Goal: Navigation & Orientation: Find specific page/section

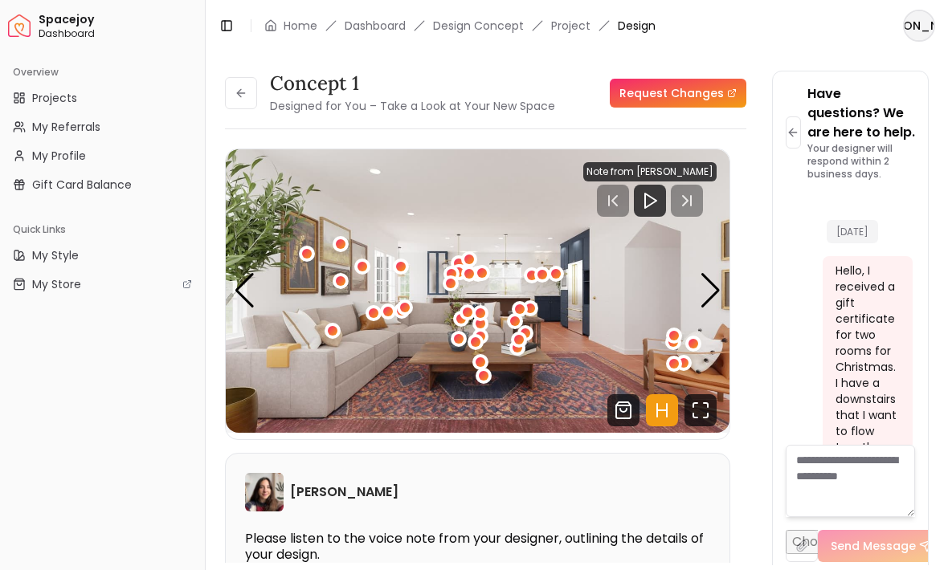
scroll to position [2825, 0]
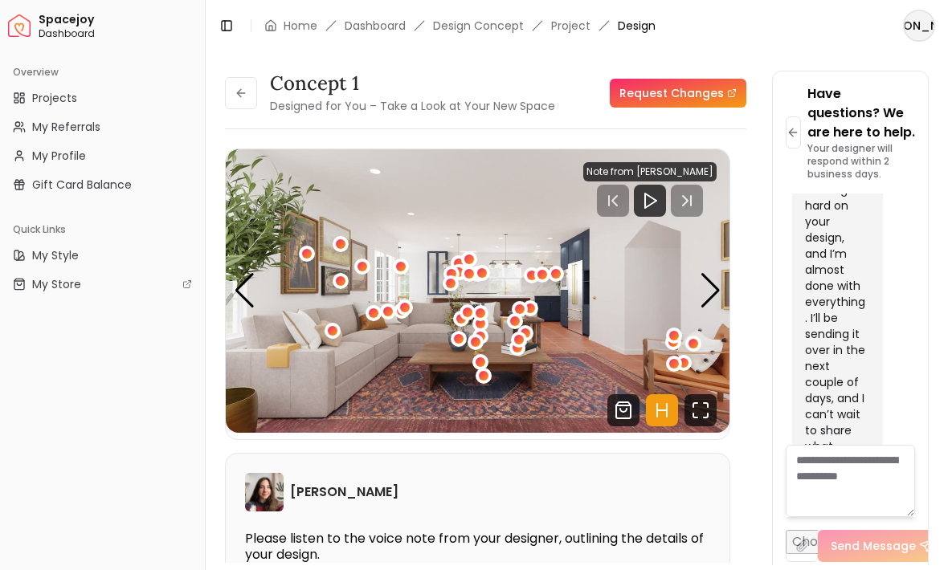
click at [244, 92] on icon at bounding box center [241, 93] width 13 height 13
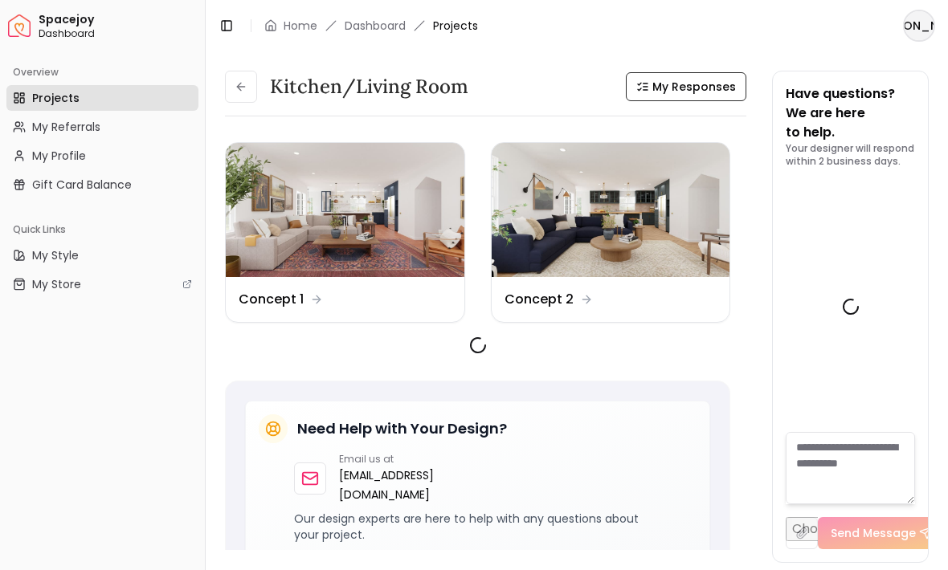
click at [235, 98] on button at bounding box center [241, 87] width 32 height 32
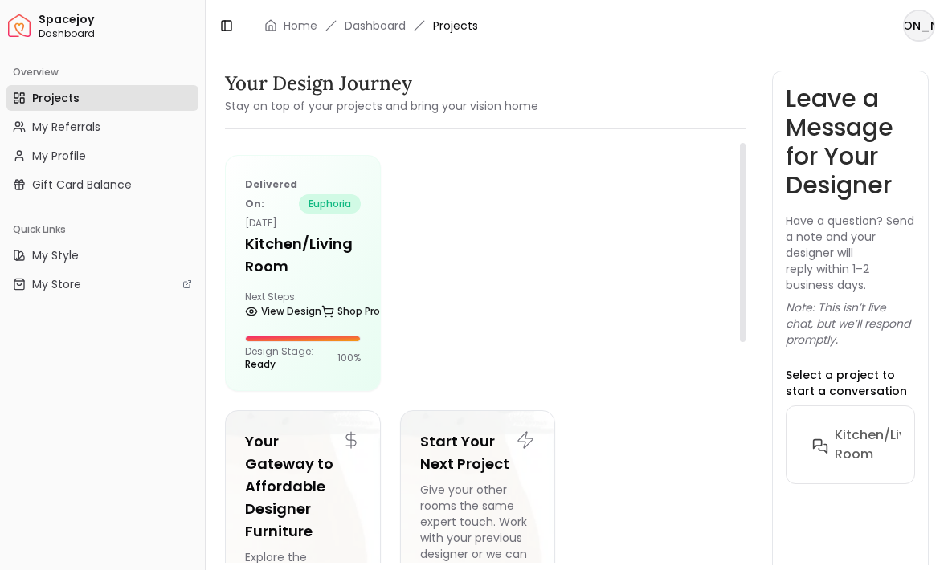
click at [300, 255] on h5 "Kitchen/Living Room" at bounding box center [303, 255] width 116 height 45
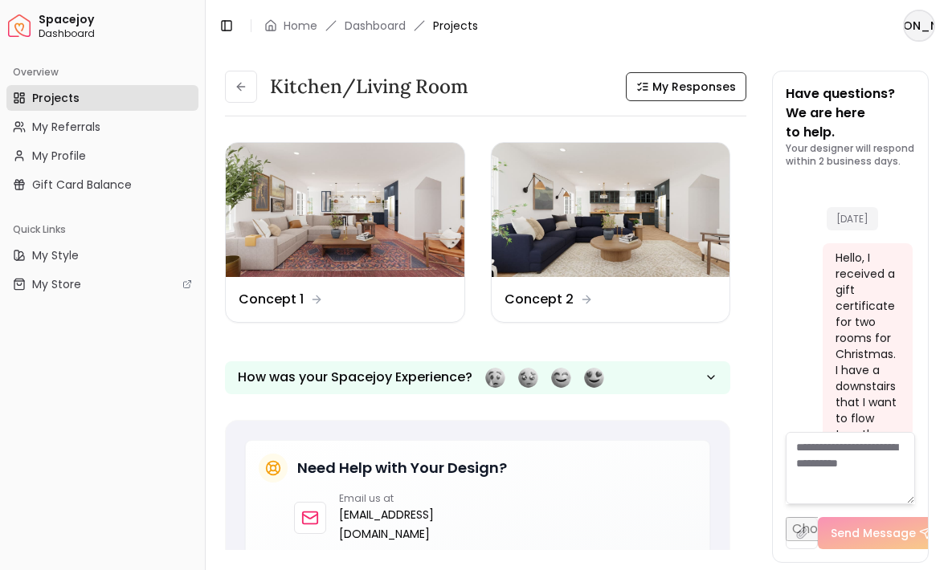
scroll to position [2825, 0]
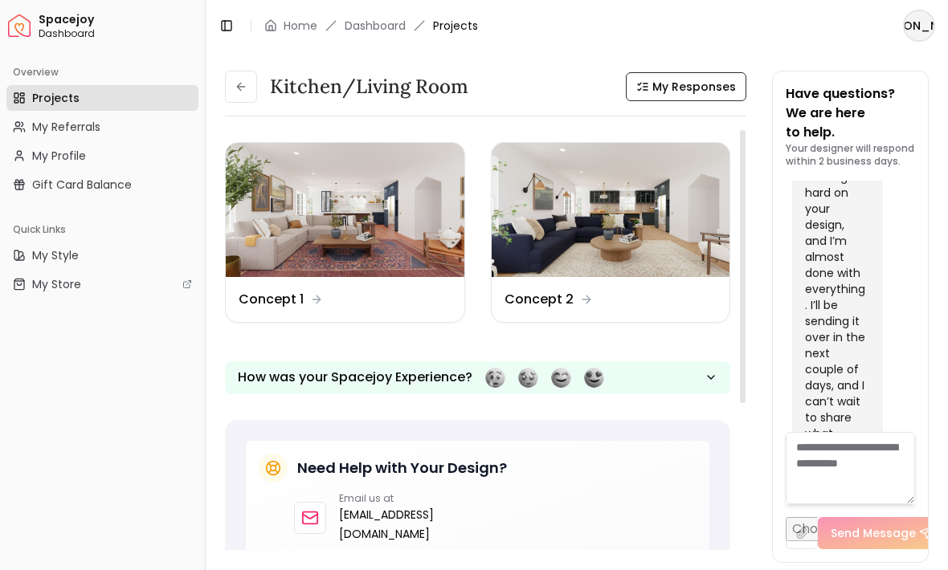
click at [593, 219] on img at bounding box center [611, 210] width 239 height 134
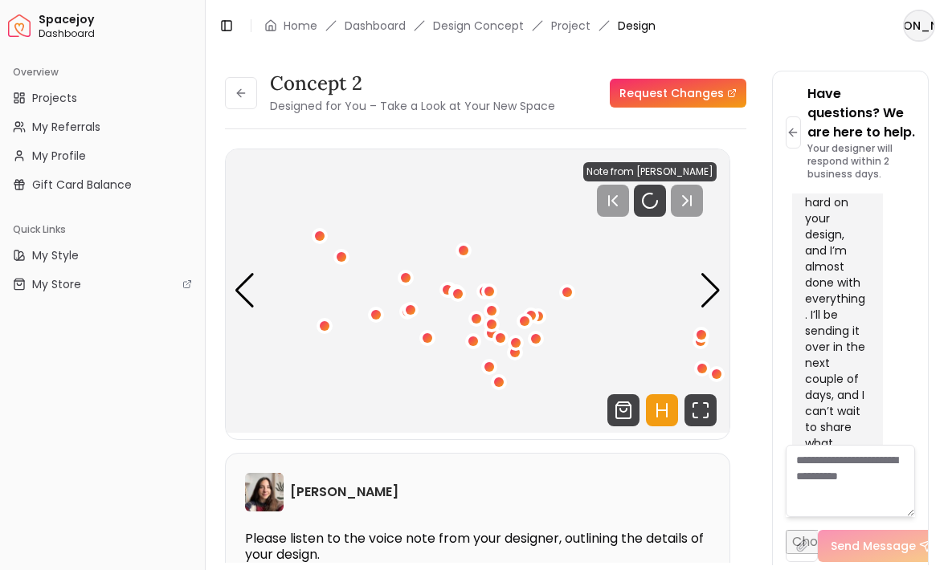
scroll to position [2825, 0]
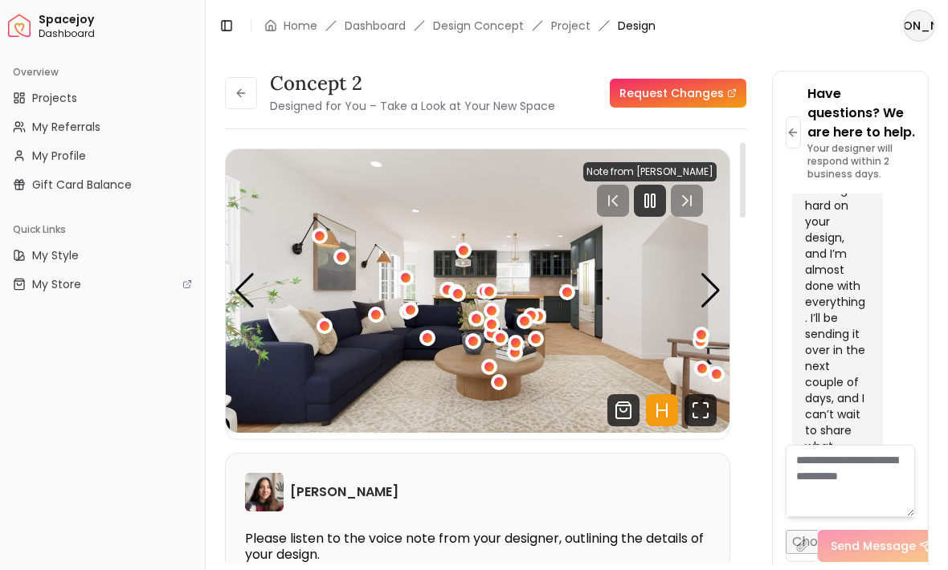
click at [692, 406] on icon "Fullscreen" at bounding box center [700, 410] width 32 height 32
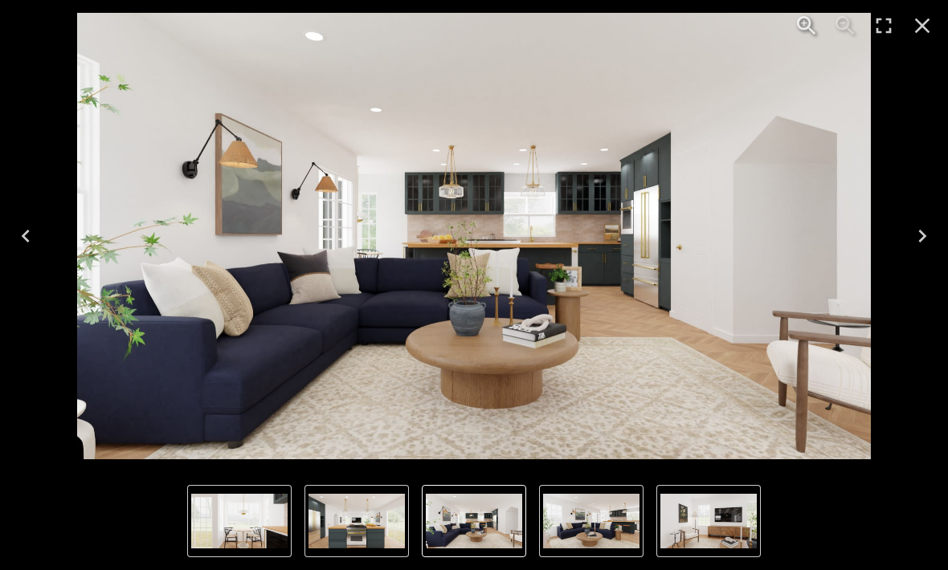
click at [917, 30] on icon "Close" at bounding box center [922, 25] width 15 height 15
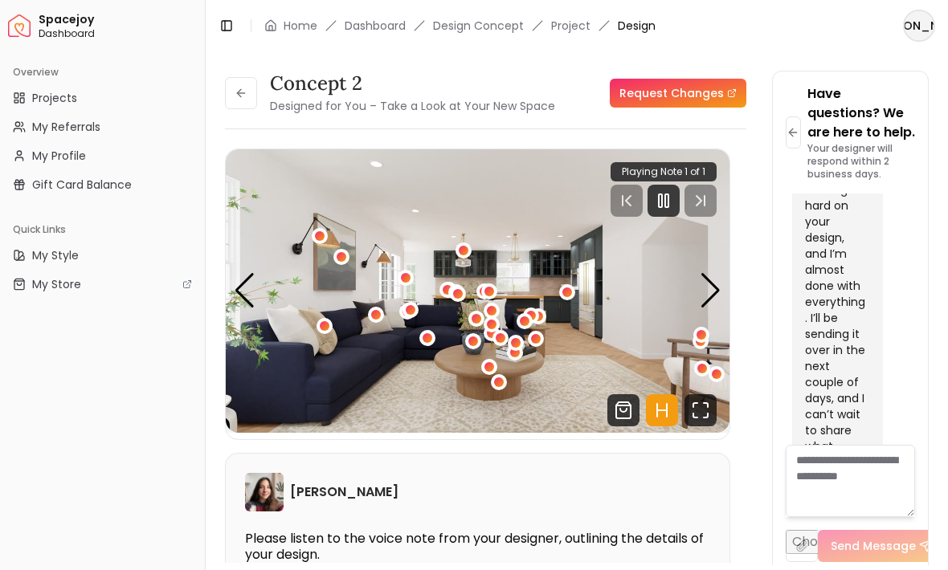
click at [668, 200] on rect "Pause" at bounding box center [666, 200] width 3 height 13
click at [701, 413] on icon "Fullscreen" at bounding box center [700, 410] width 32 height 32
